Goal: Task Accomplishment & Management: Complete application form

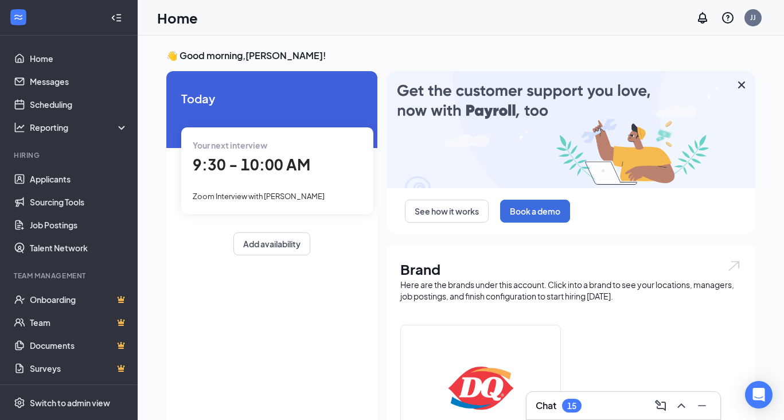
click at [220, 185] on div "Your next interview 9:30 - 10:00 AM Zoom Interview with [PERSON_NAME]" at bounding box center [277, 170] width 192 height 86
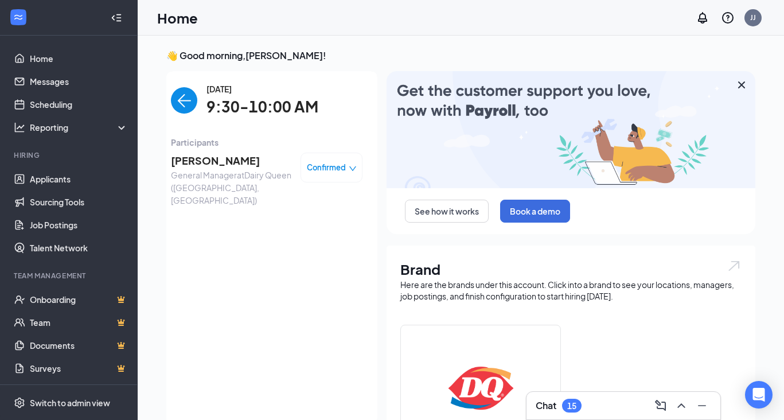
scroll to position [5, 0]
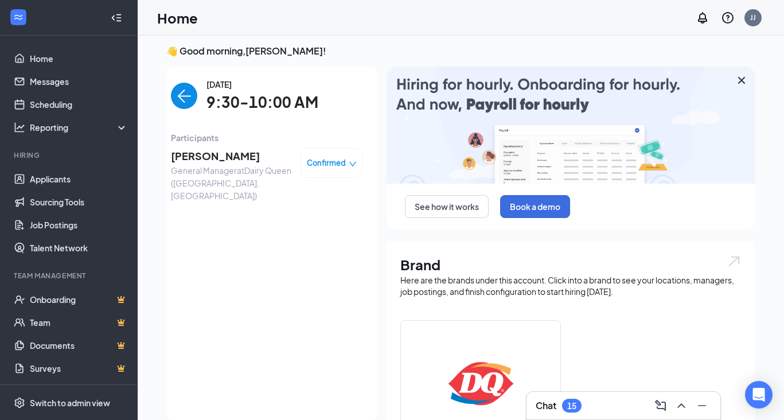
click at [205, 159] on span "[PERSON_NAME]" at bounding box center [231, 156] width 120 height 16
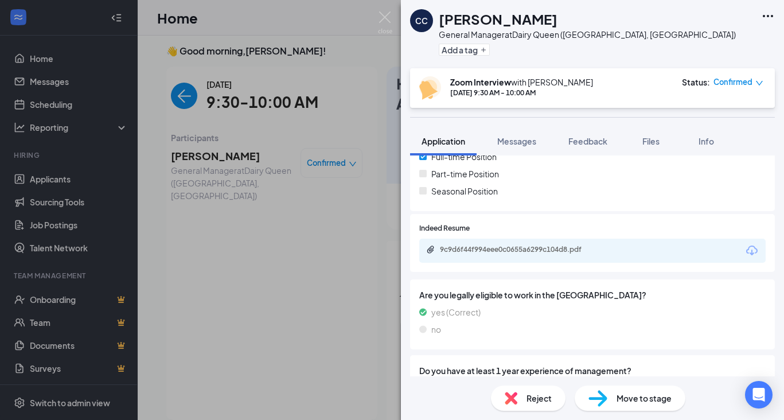
scroll to position [285, 0]
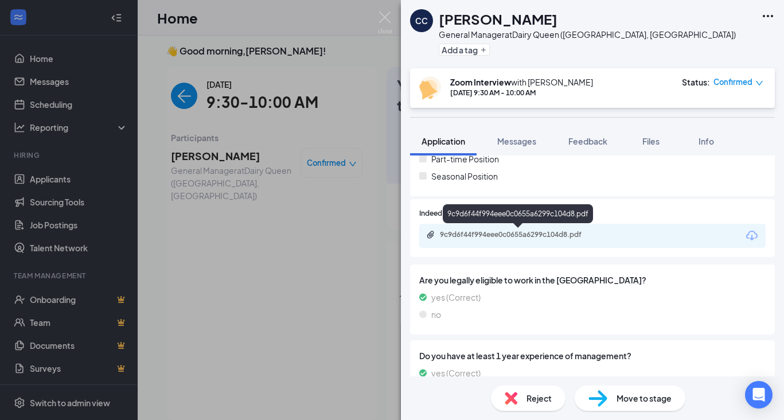
click at [554, 237] on div "9c9d6f44f994eee0c0655a6299c104d8.pdf" at bounding box center [520, 234] width 161 height 9
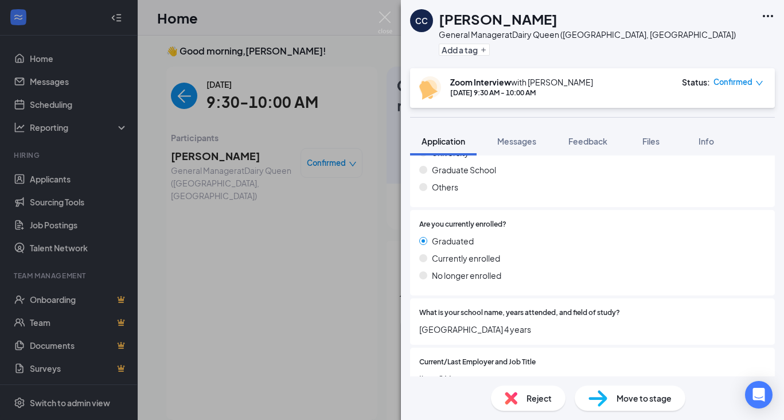
scroll to position [831, 0]
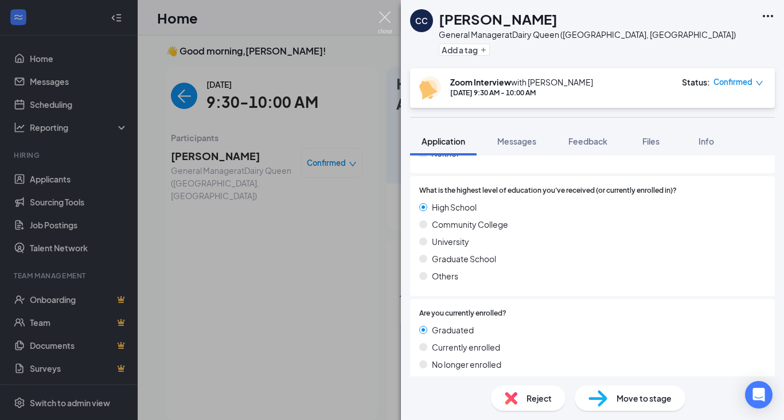
click at [379, 18] on img at bounding box center [385, 22] width 14 height 22
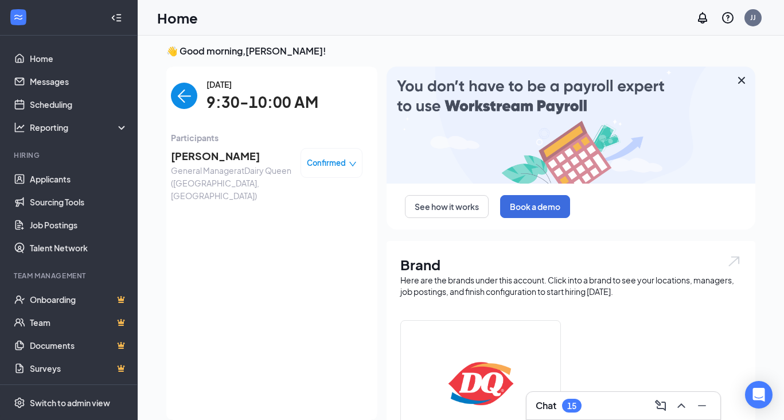
click at [740, 80] on icon "Cross" at bounding box center [742, 80] width 14 height 14
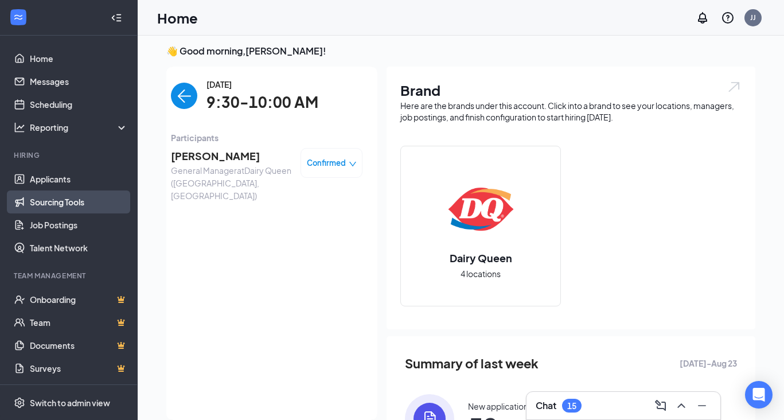
click at [79, 203] on link "Sourcing Tools" at bounding box center [79, 201] width 98 height 23
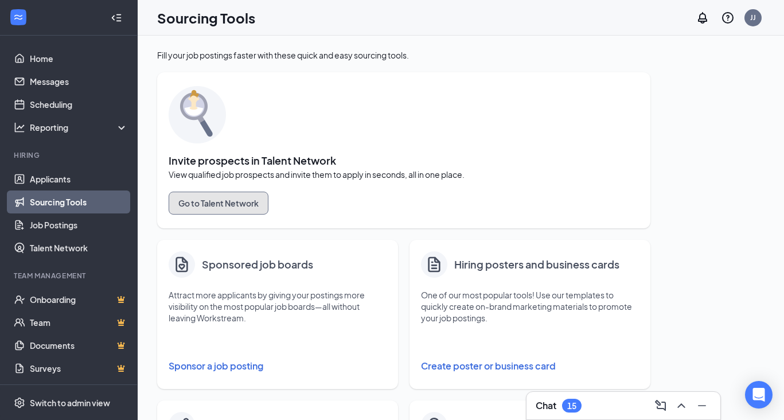
click at [230, 205] on button "Go to Talent Network" at bounding box center [219, 203] width 100 height 23
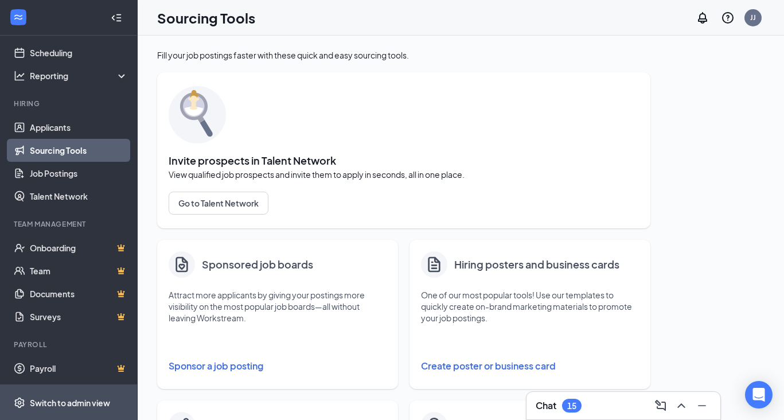
click at [71, 400] on div "Switch to admin view" at bounding box center [70, 402] width 80 height 11
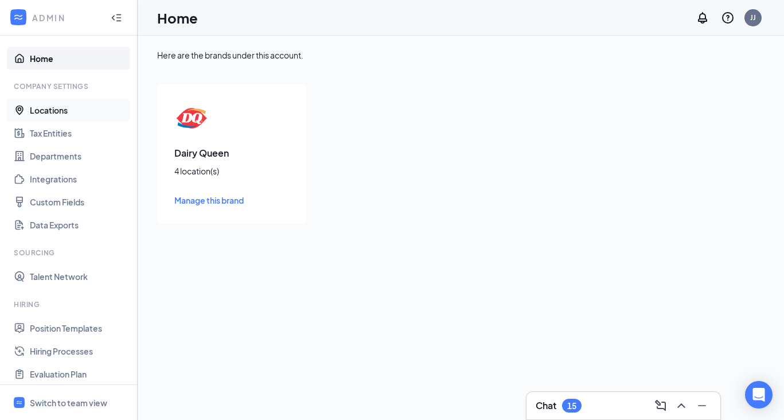
click at [63, 115] on link "Locations" at bounding box center [79, 110] width 98 height 23
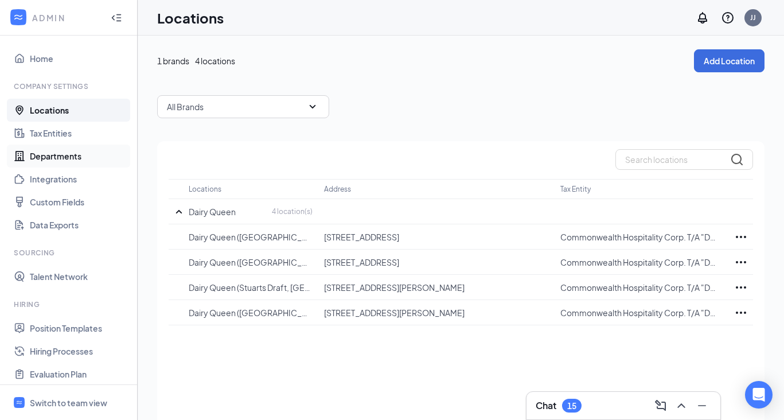
click at [103, 154] on link "Departments" at bounding box center [79, 156] width 98 height 23
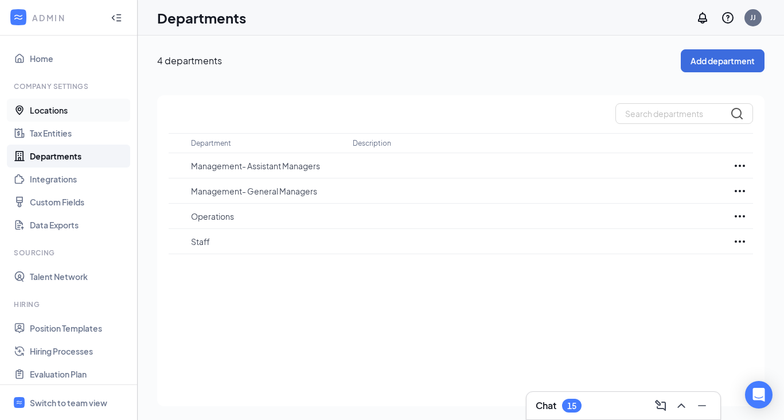
click at [89, 114] on link "Locations" at bounding box center [79, 110] width 98 height 23
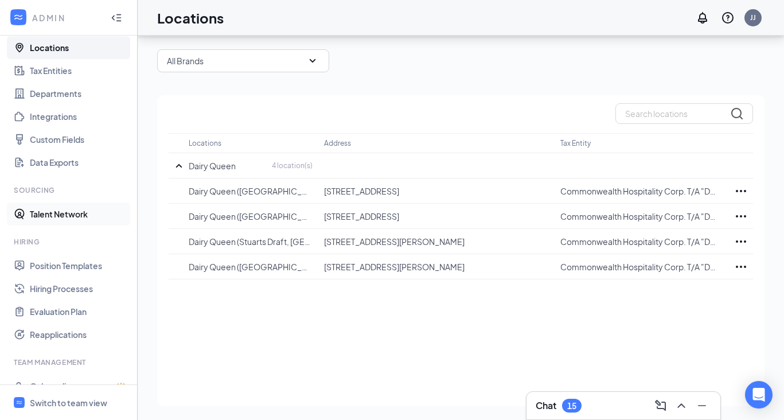
scroll to position [155, 0]
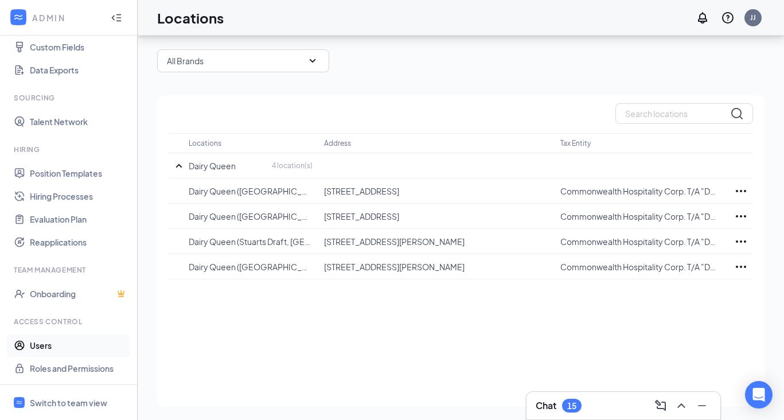
click at [55, 347] on link "Users" at bounding box center [79, 345] width 98 height 23
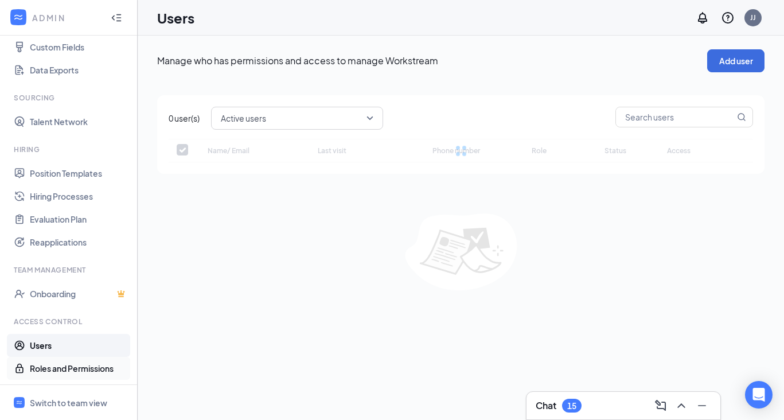
checkbox input "false"
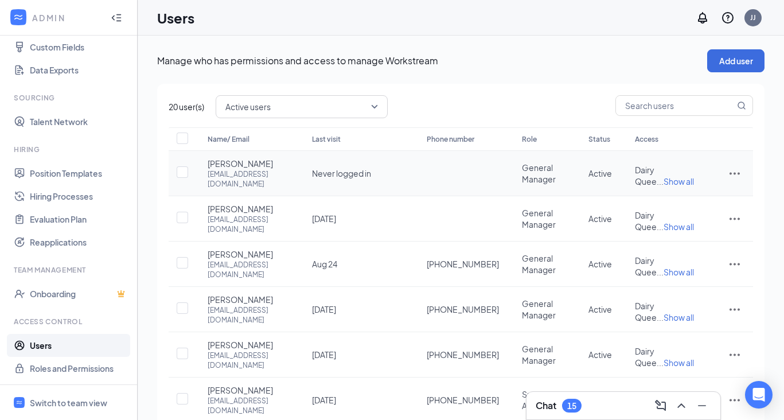
click at [737, 175] on icon "ActionsIcon" at bounding box center [735, 173] width 14 height 14
click at [683, 251] on span "Disable" at bounding box center [675, 252] width 28 height 10
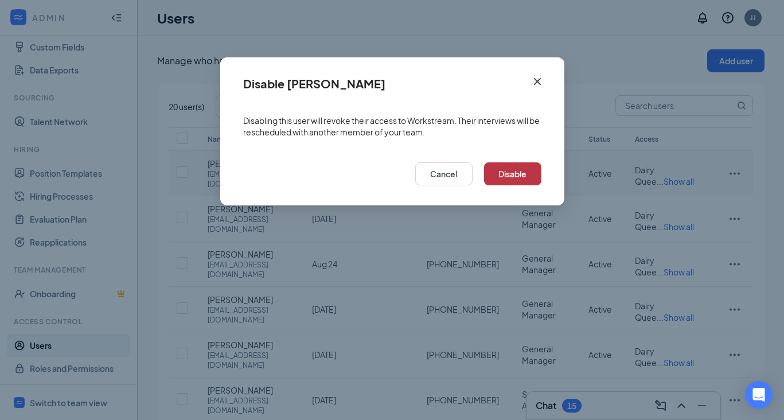
click at [511, 177] on button "Disable" at bounding box center [512, 173] width 57 height 23
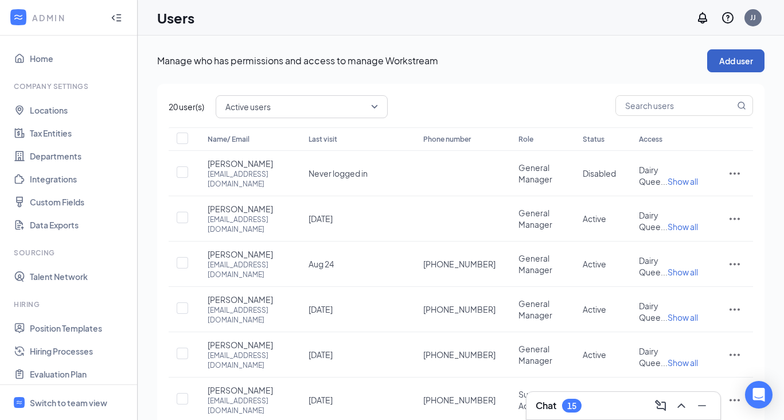
click at [745, 67] on button "Add user" at bounding box center [735, 60] width 57 height 23
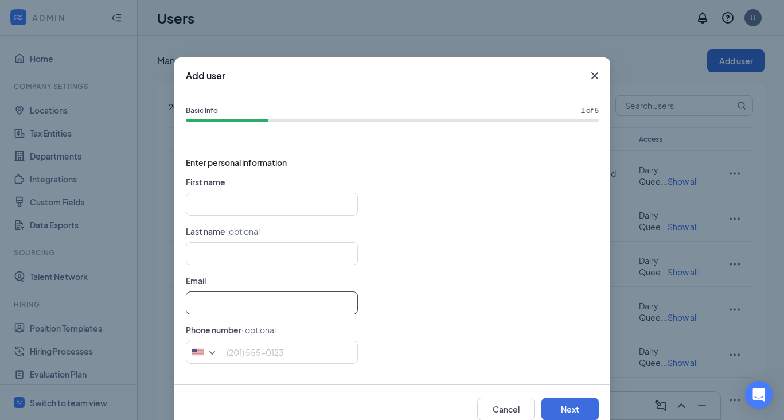
type input "[EMAIL_ADDRESS][DOMAIN_NAME]"
click at [327, 211] on input "text" at bounding box center [272, 204] width 172 height 23
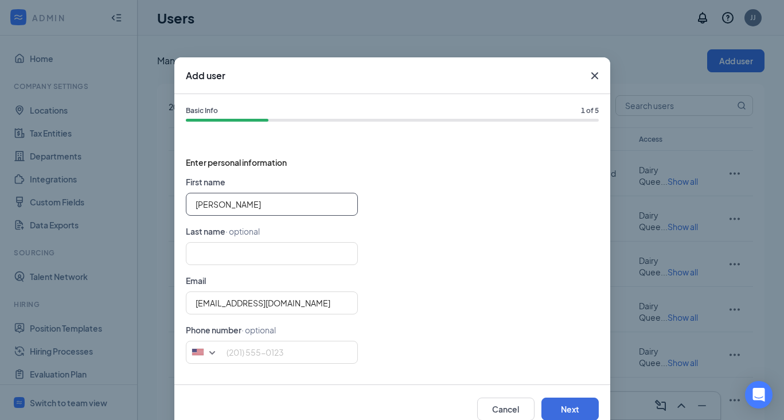
type input "[PERSON_NAME]"
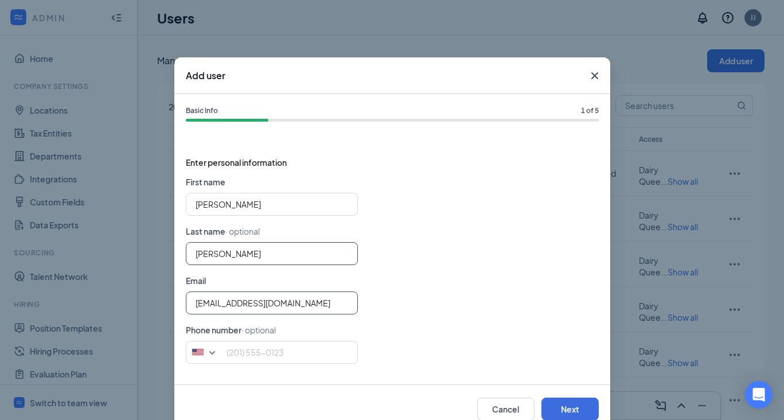
type input "[PERSON_NAME]"
drag, startPoint x: 215, startPoint y: 304, endPoint x: 164, endPoint y: 302, distance: 51.1
click at [164, 302] on div "Add user Basic Info 1 of 5 Enter personal information First name [PERSON_NAME] …" at bounding box center [392, 210] width 784 height 420
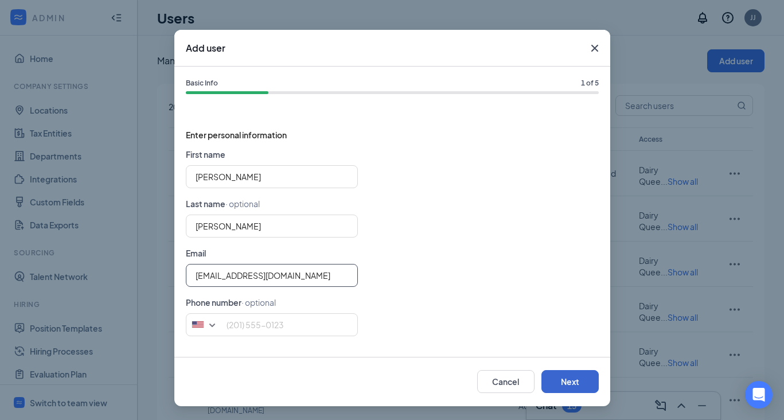
type input "[EMAIL_ADDRESS][DOMAIN_NAME]"
click at [564, 377] on button "Next" at bounding box center [570, 381] width 57 height 23
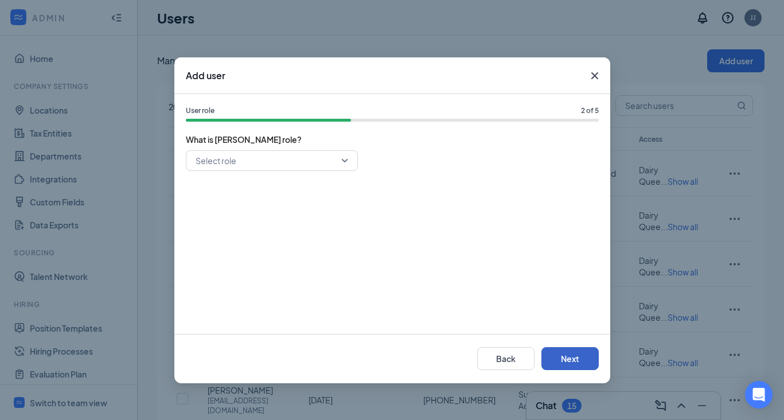
click at [345, 158] on div "Select role" at bounding box center [272, 160] width 172 height 21
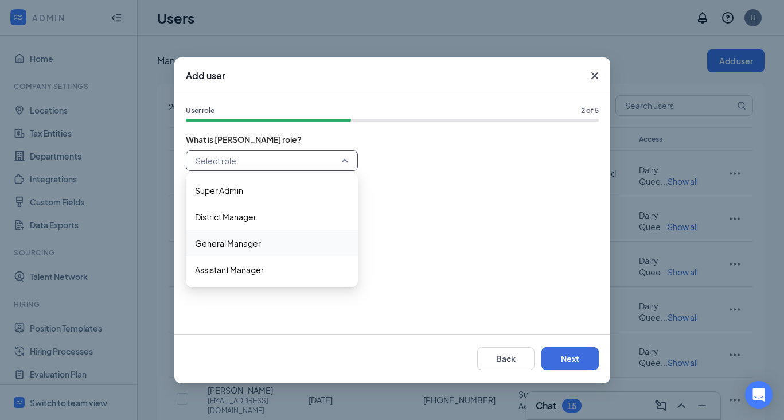
click at [282, 245] on span "General Manager" at bounding box center [272, 243] width 154 height 13
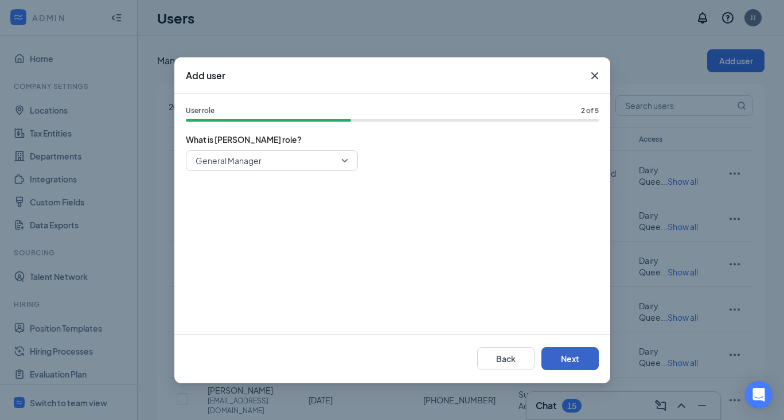
click at [590, 359] on button "Next" at bounding box center [570, 358] width 57 height 23
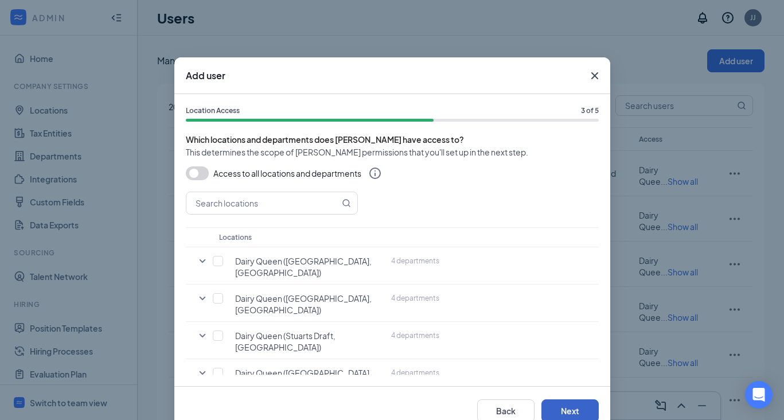
scroll to position [14, 0]
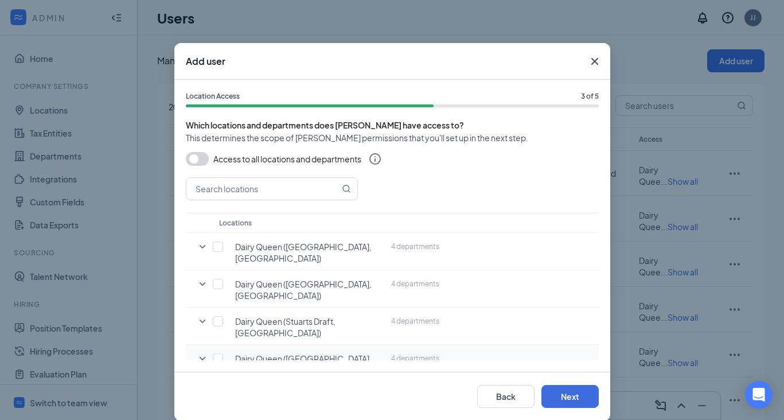
click at [201, 352] on icon "SmallChevronDown" at bounding box center [203, 359] width 14 height 14
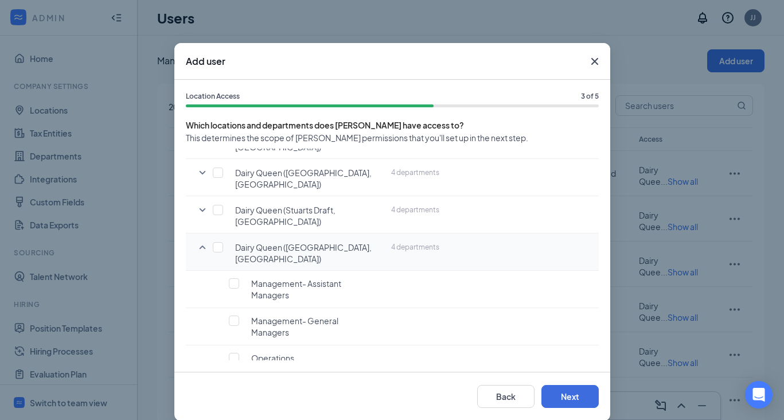
scroll to position [29, 0]
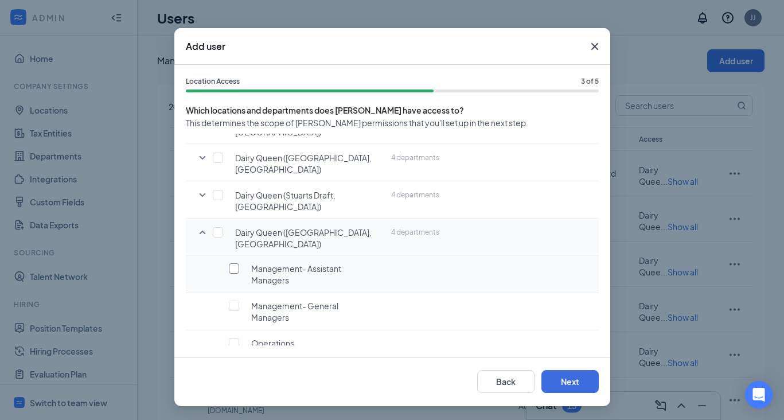
click at [232, 263] on input "checkbox" at bounding box center [234, 268] width 10 height 10
checkbox input "true"
click at [240, 363] on div "Staff" at bounding box center [299, 368] width 161 height 11
click at [235, 364] on input "checkbox" at bounding box center [234, 369] width 10 height 10
checkbox input "true"
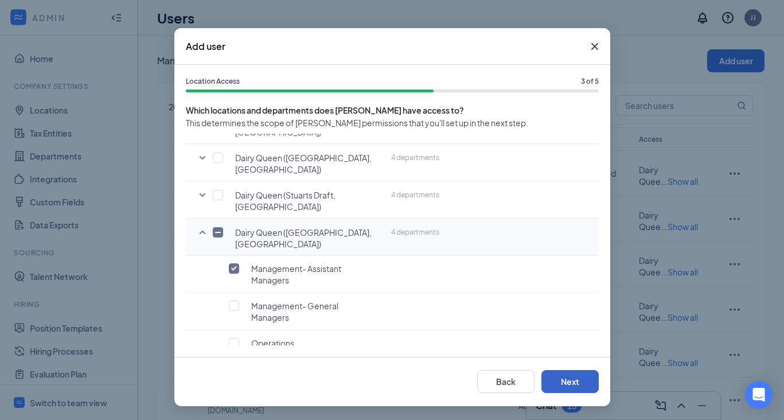
click at [567, 375] on button "Next" at bounding box center [570, 381] width 57 height 23
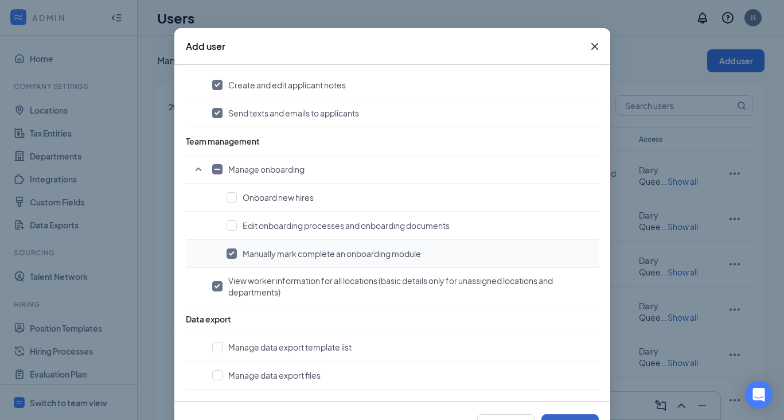
scroll to position [73, 0]
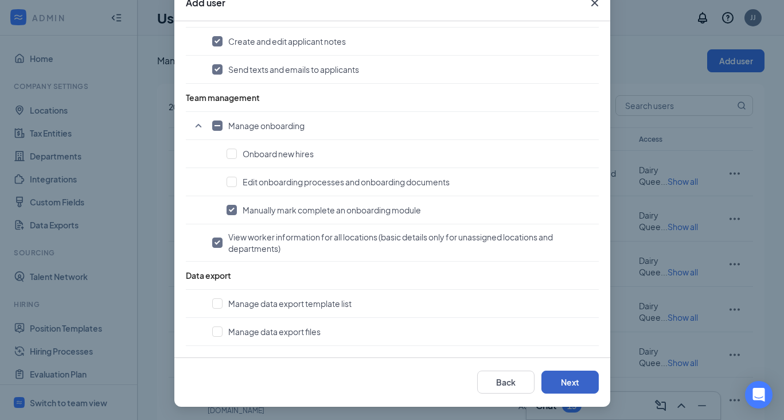
click at [582, 386] on button "Next" at bounding box center [570, 382] width 57 height 23
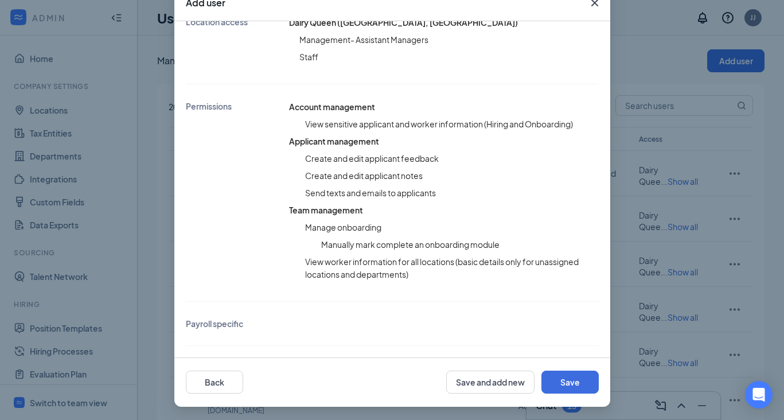
scroll to position [231, 0]
click at [575, 383] on button "Save" at bounding box center [570, 382] width 57 height 23
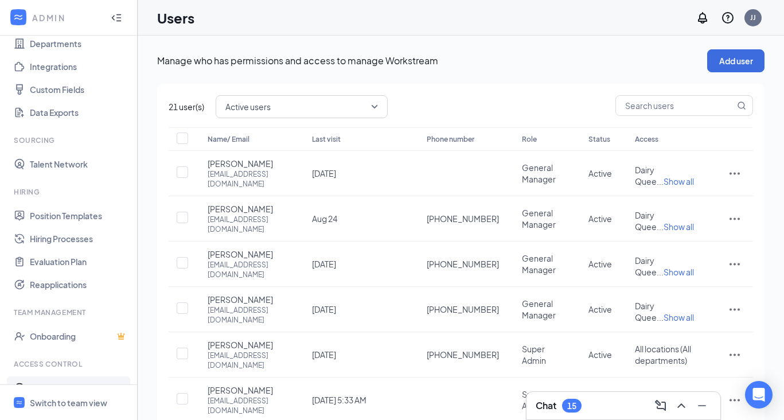
scroll to position [155, 0]
